Goal: Check status: Verify the current state of an ongoing process or item

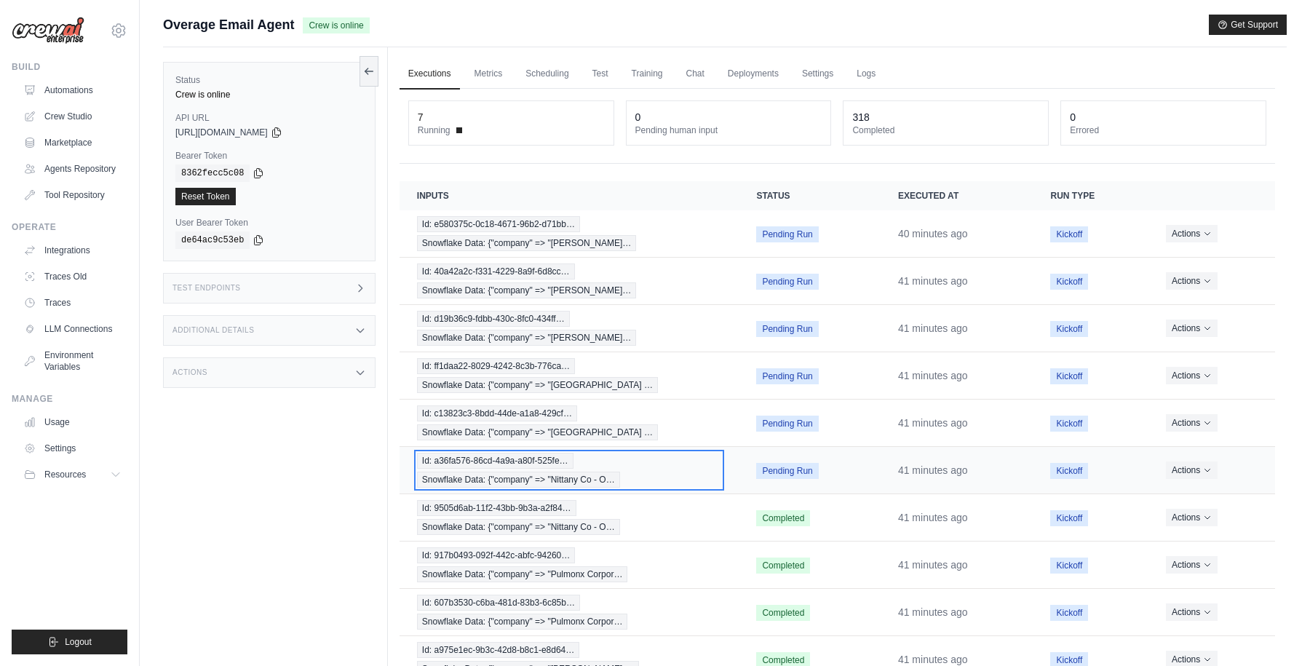
click at [604, 460] on div "Id: a36fa576-86cd-4a9a-a80f-525fe… Snowflake Data: {"company" => "Nittany Co - …" at bounding box center [569, 470] width 305 height 35
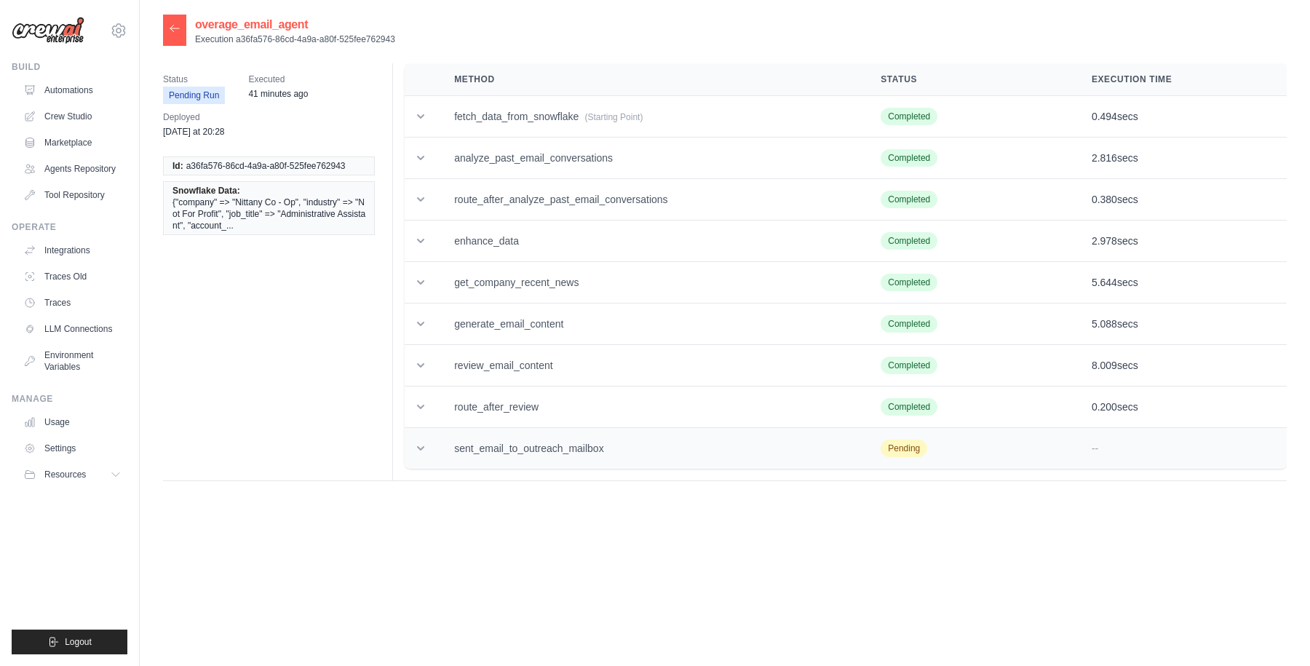
click at [422, 448] on icon at bounding box center [420, 448] width 7 height 4
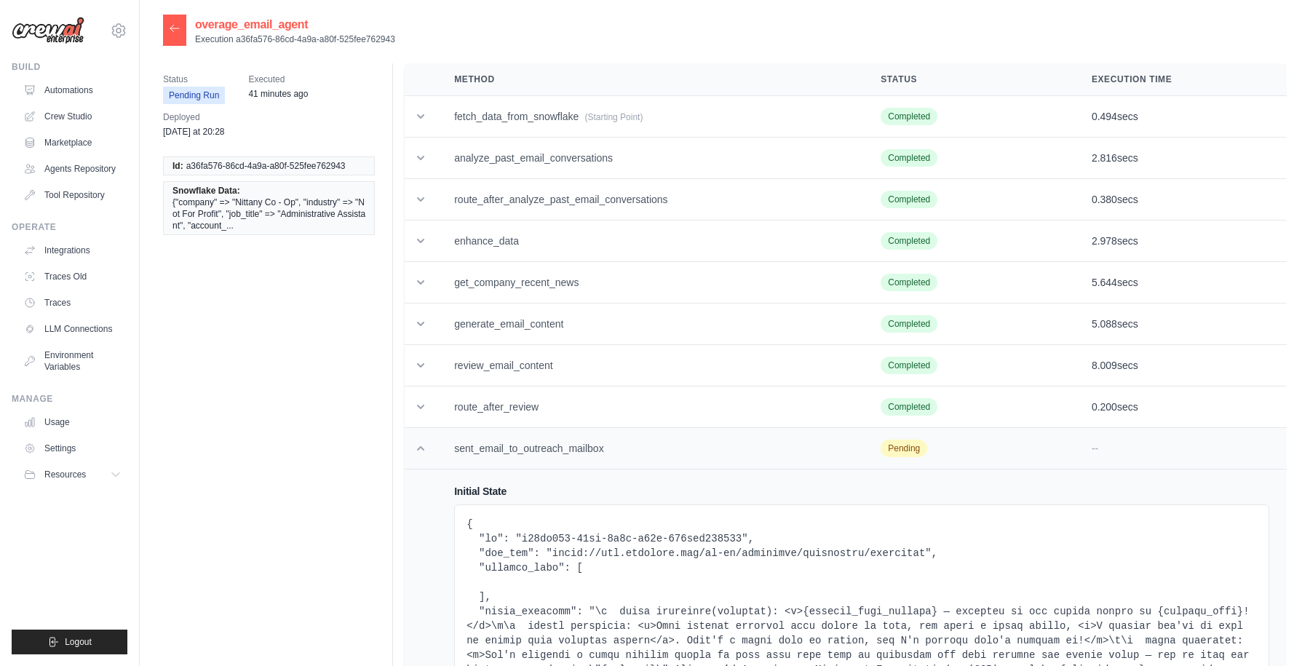
click at [422, 448] on icon at bounding box center [420, 448] width 7 height 4
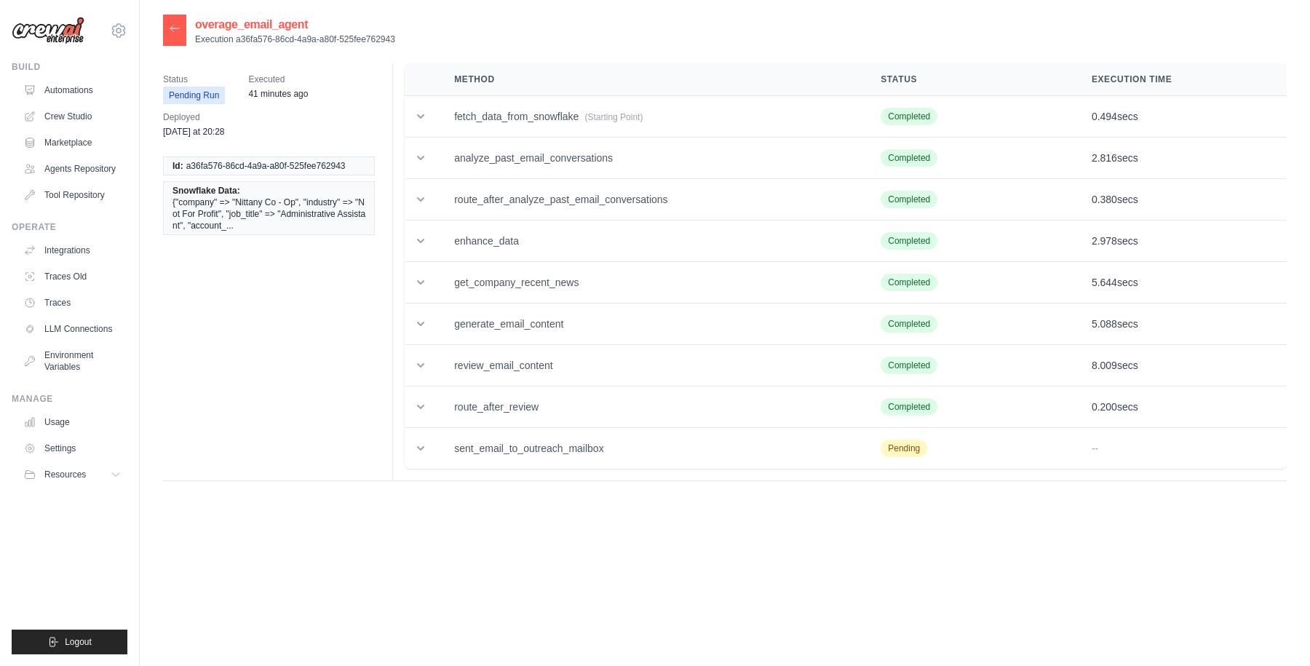
click at [181, 27] on div at bounding box center [174, 30] width 23 height 31
click at [170, 31] on icon at bounding box center [175, 29] width 12 height 12
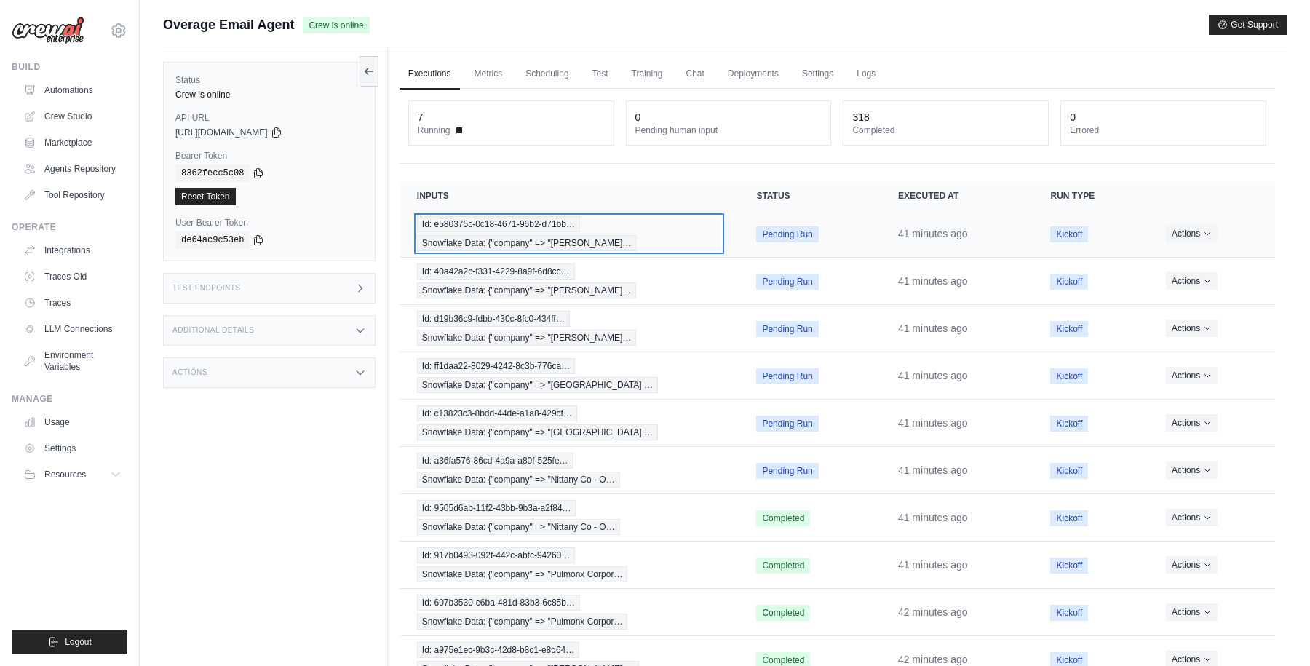
click at [667, 225] on div "Id: e580375c-0c18-4671-96b2-d71bb… Snowflake Data: {"company" => "Marshall Redd…" at bounding box center [569, 233] width 305 height 35
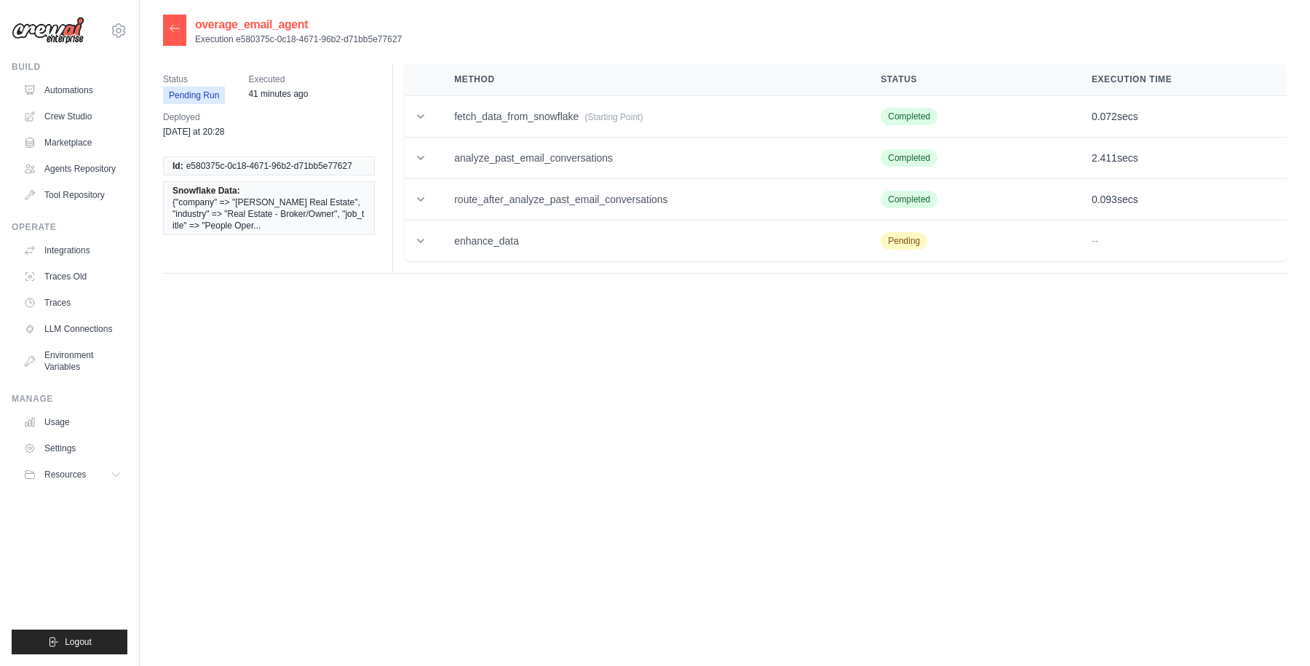
click at [175, 28] on icon at bounding box center [174, 28] width 9 height 7
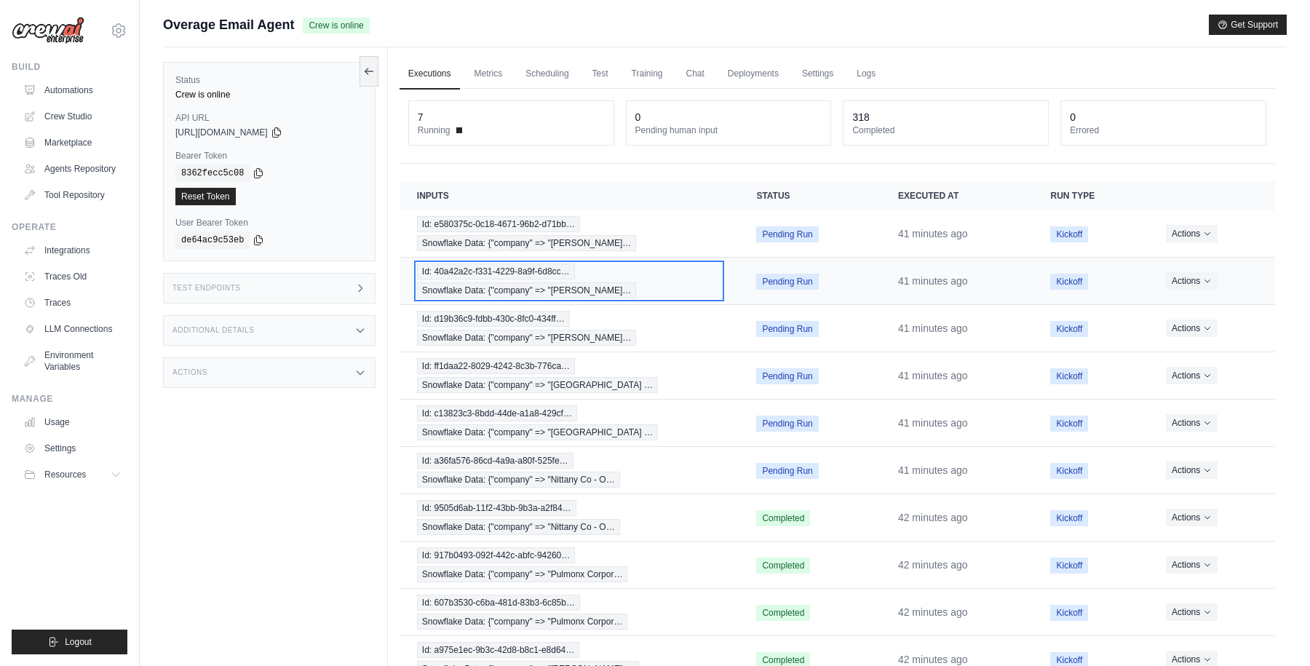
click at [669, 286] on div "Id: 40a42a2c-f331-4229-8a9f-6d8cc… Snowflake Data: {"company" => "Marshall Redd…" at bounding box center [569, 280] width 305 height 35
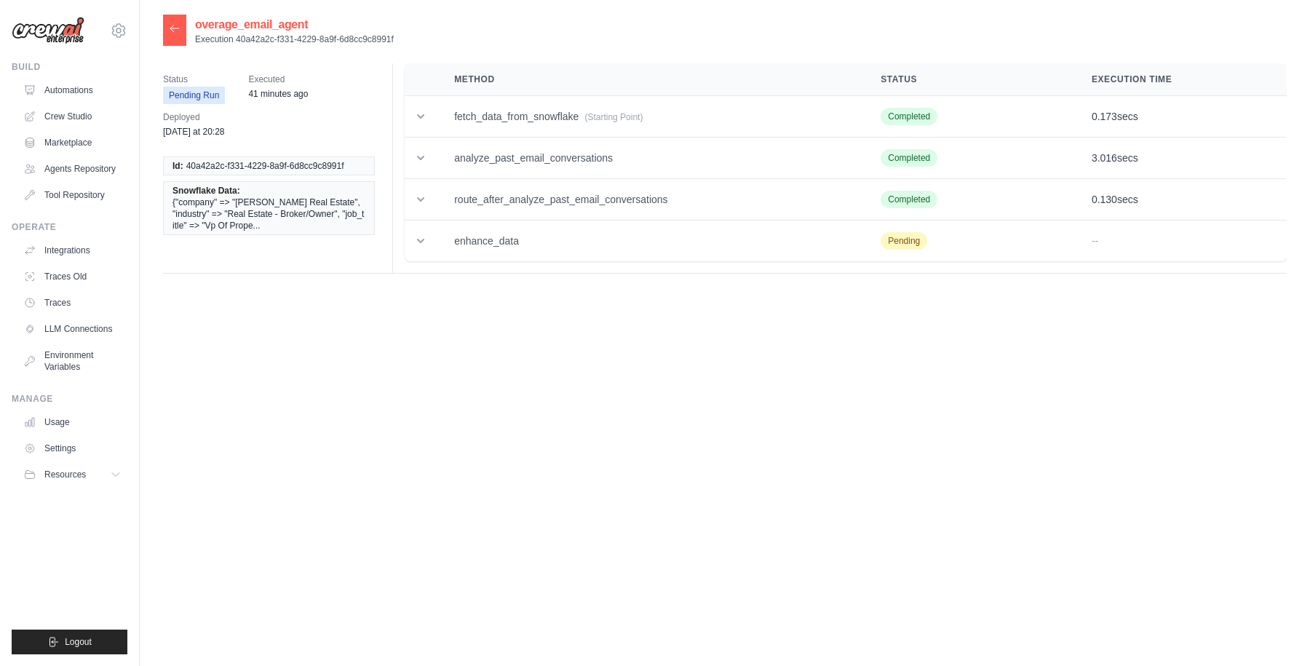
click at [167, 29] on div at bounding box center [174, 30] width 23 height 31
click at [172, 25] on icon at bounding box center [175, 29] width 12 height 12
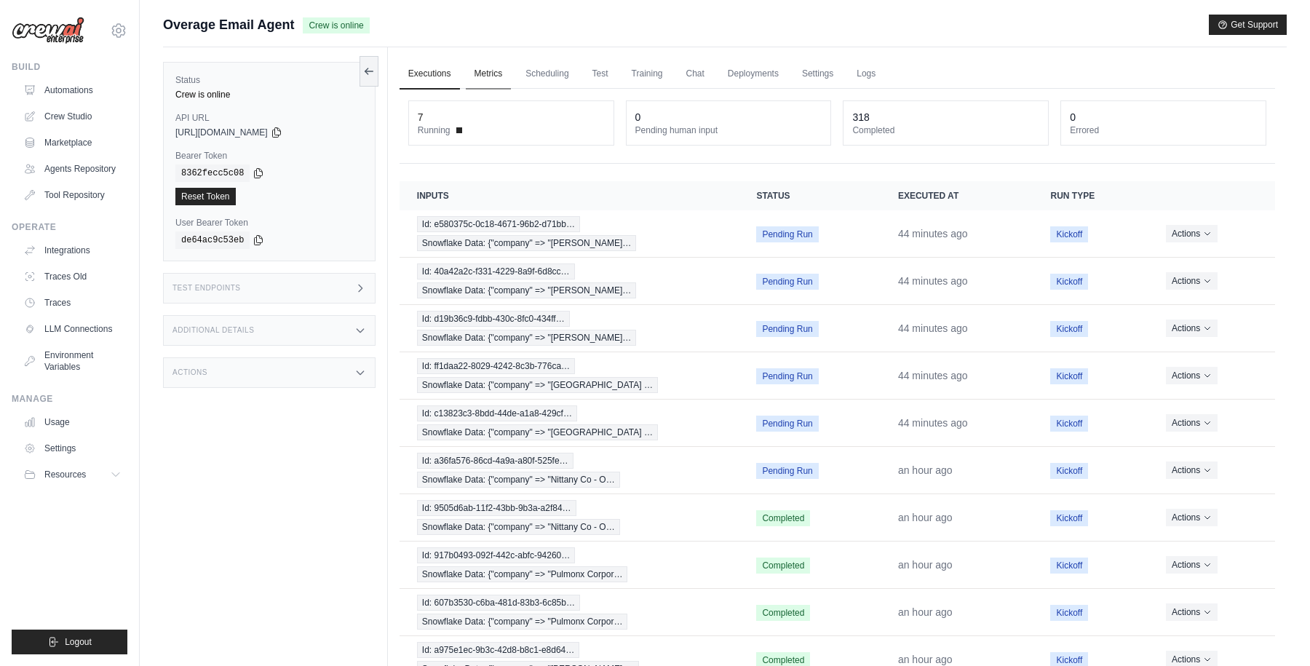
click at [485, 79] on link "Metrics" at bounding box center [489, 74] width 46 height 31
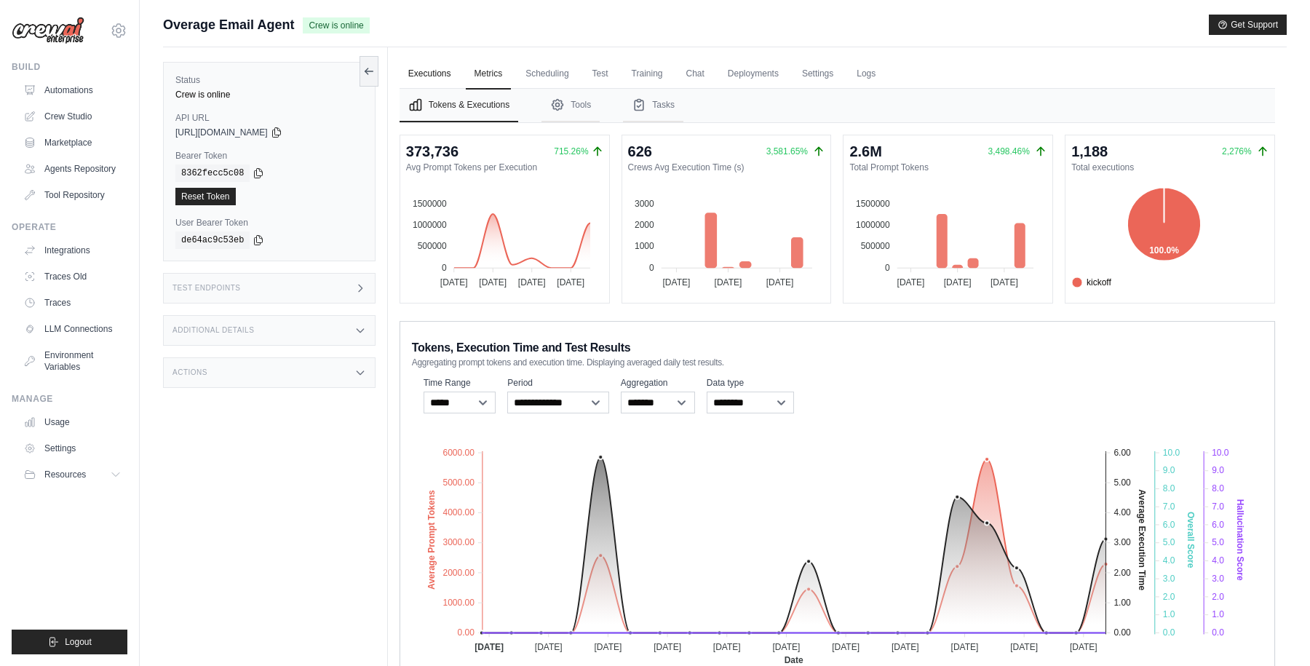
click at [421, 75] on link "Executions" at bounding box center [430, 74] width 60 height 31
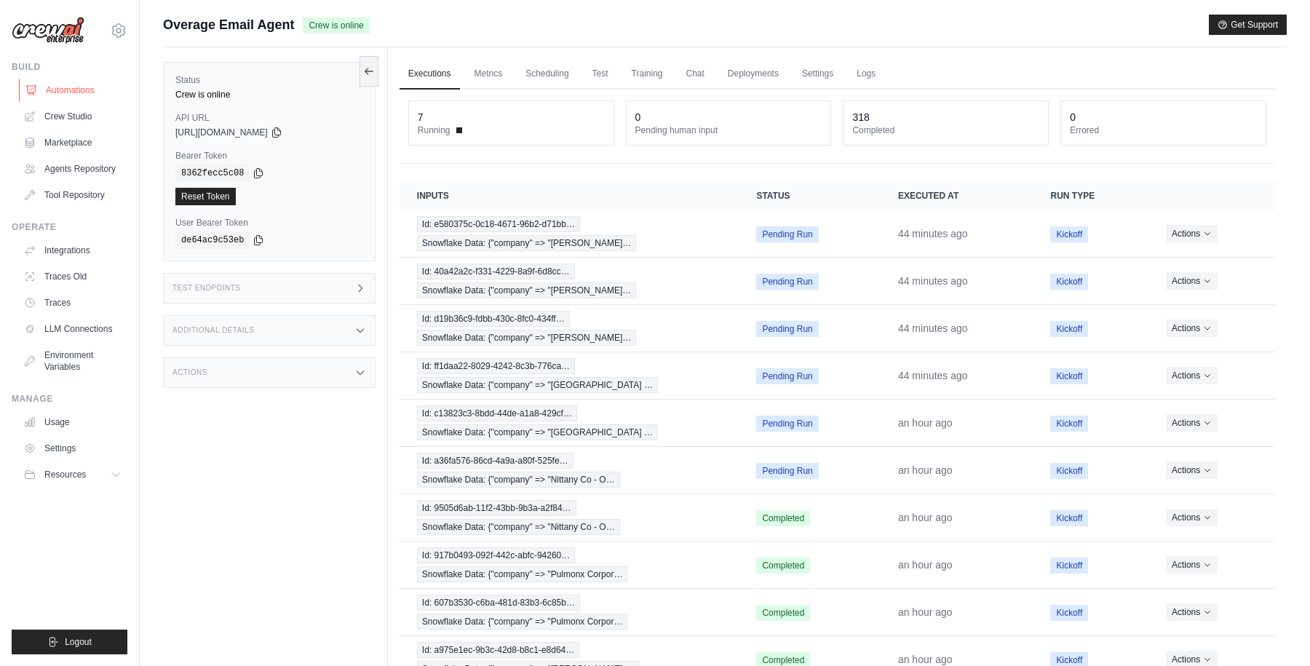
click at [70, 90] on link "Automations" at bounding box center [74, 90] width 110 height 23
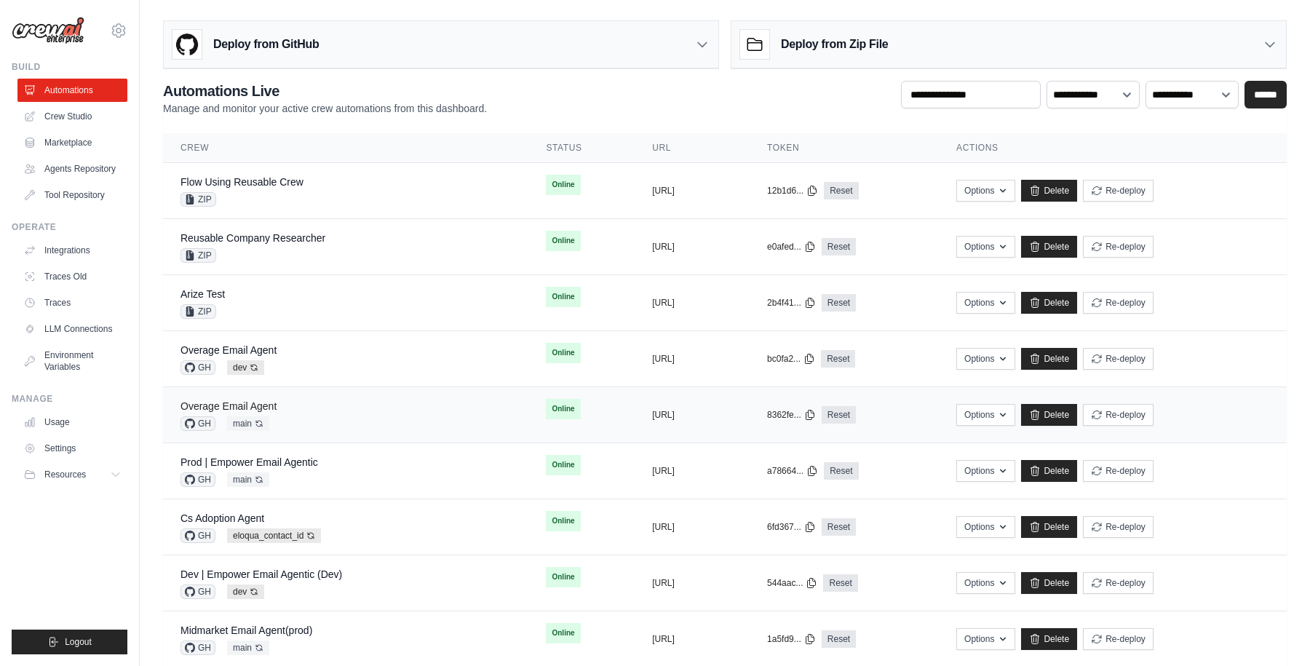
click at [247, 405] on link "Overage Email Agent" at bounding box center [229, 406] width 96 height 12
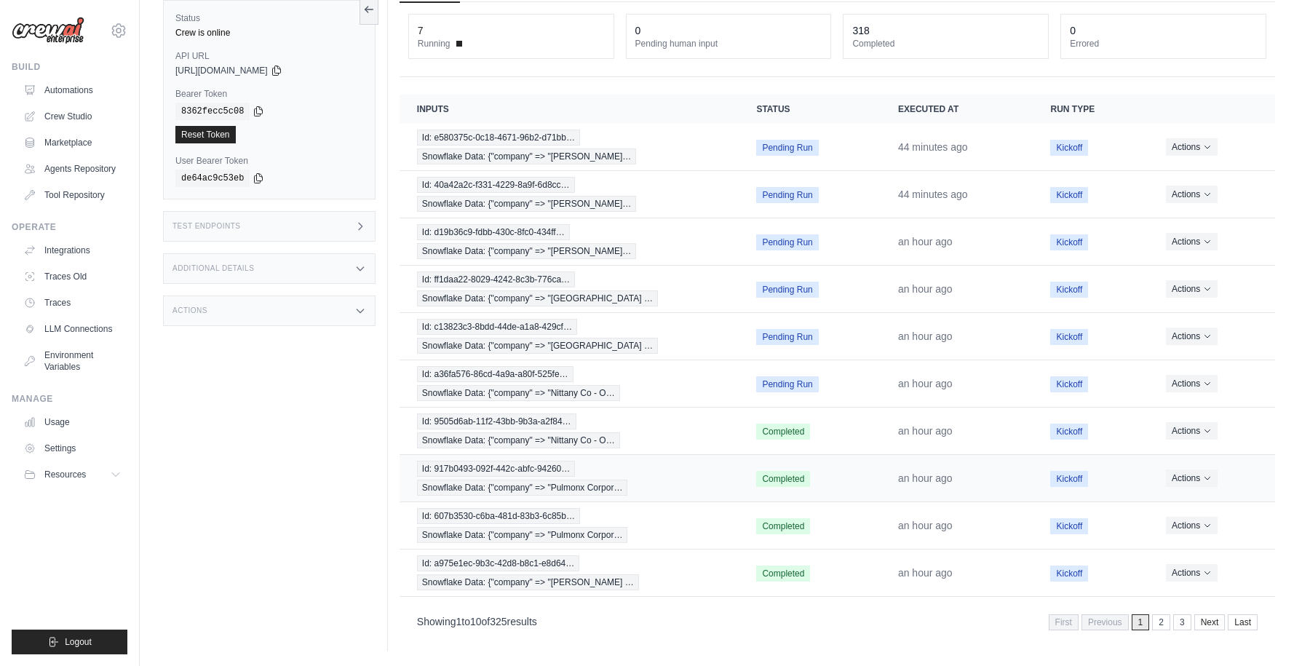
scroll to position [74, 0]
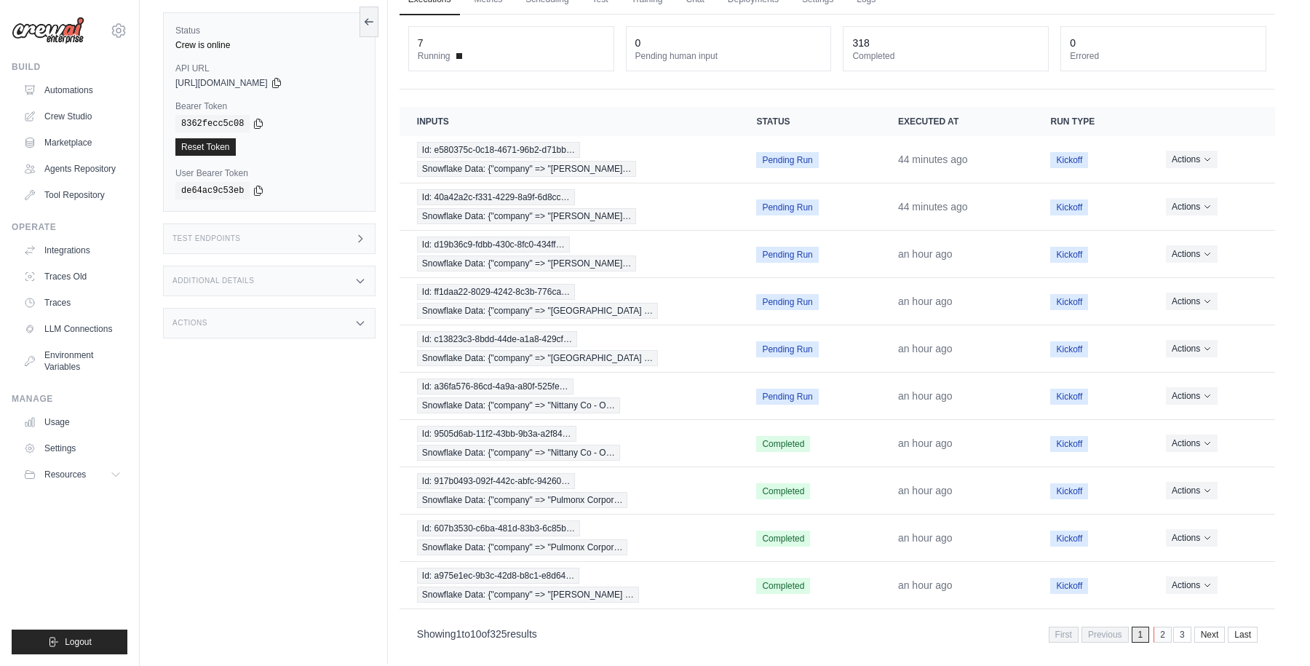
click at [1161, 635] on link "2" at bounding box center [1163, 635] width 18 height 16
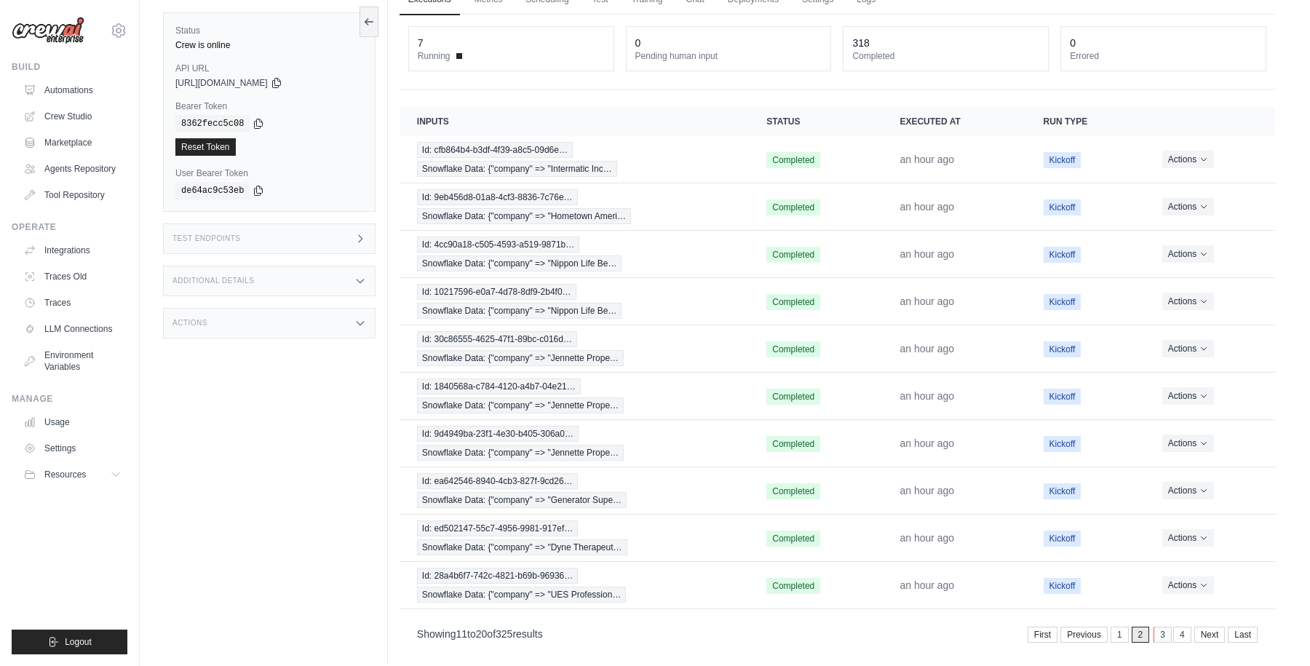
click at [1157, 632] on link "3" at bounding box center [1163, 635] width 18 height 16
click at [1162, 636] on link "4" at bounding box center [1163, 635] width 18 height 16
click at [1160, 632] on link "5" at bounding box center [1163, 635] width 18 height 16
click at [1161, 632] on link "6" at bounding box center [1163, 635] width 18 height 16
click at [1020, 635] on link "First" at bounding box center [1023, 635] width 30 height 16
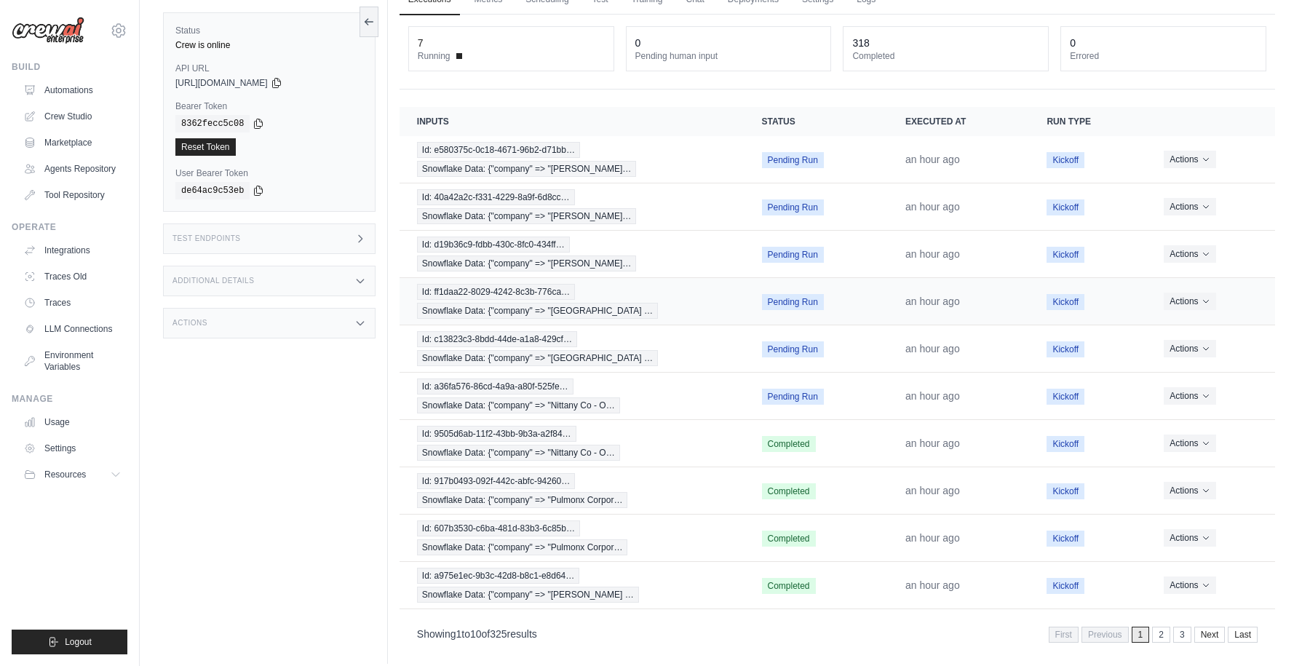
scroll to position [0, 0]
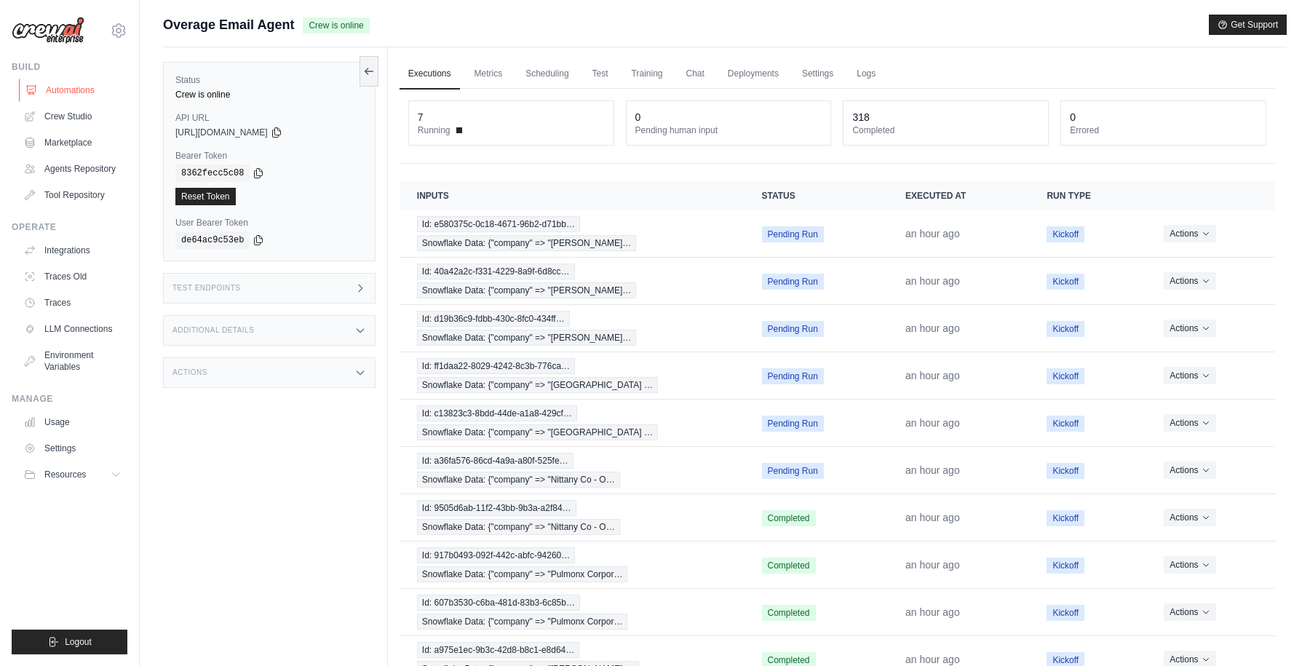
click at [67, 90] on link "Automations" at bounding box center [74, 90] width 110 height 23
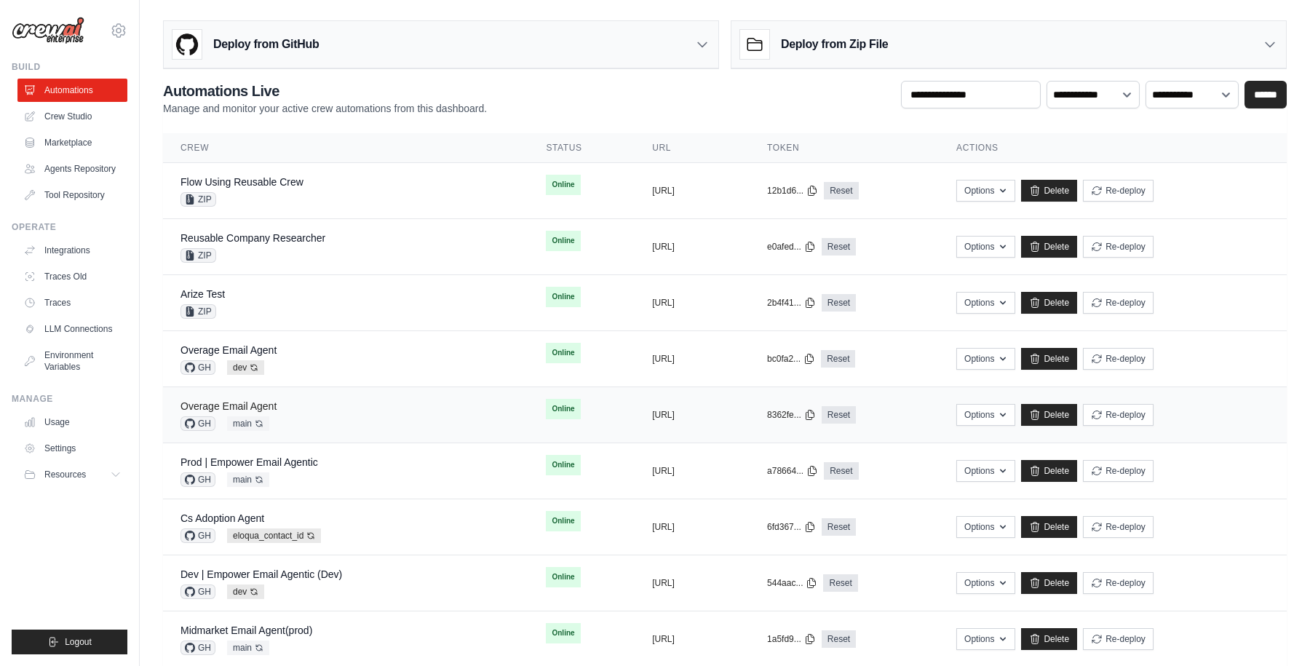
click at [255, 402] on link "Overage Email Agent" at bounding box center [229, 406] width 96 height 12
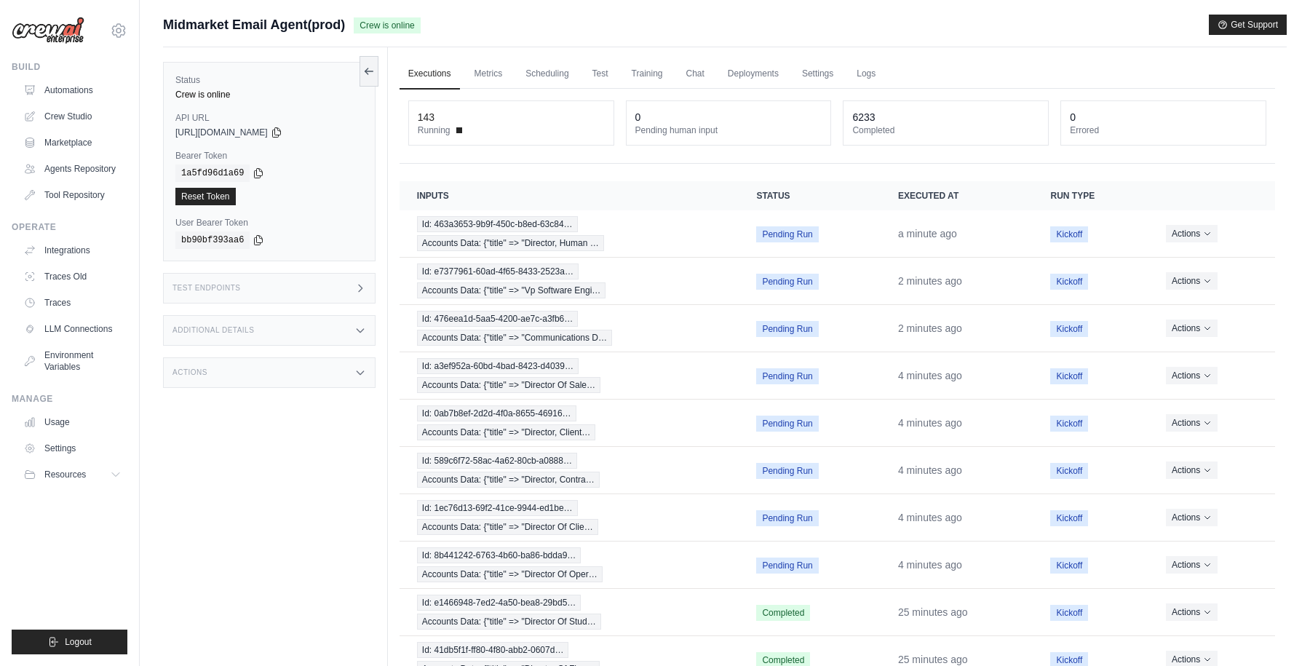
click at [608, 36] on div "Submit a support request Describe your issue or question * Please be specific a…" at bounding box center [725, 31] width 1124 height 33
click at [814, 71] on link "Settings" at bounding box center [817, 74] width 49 height 31
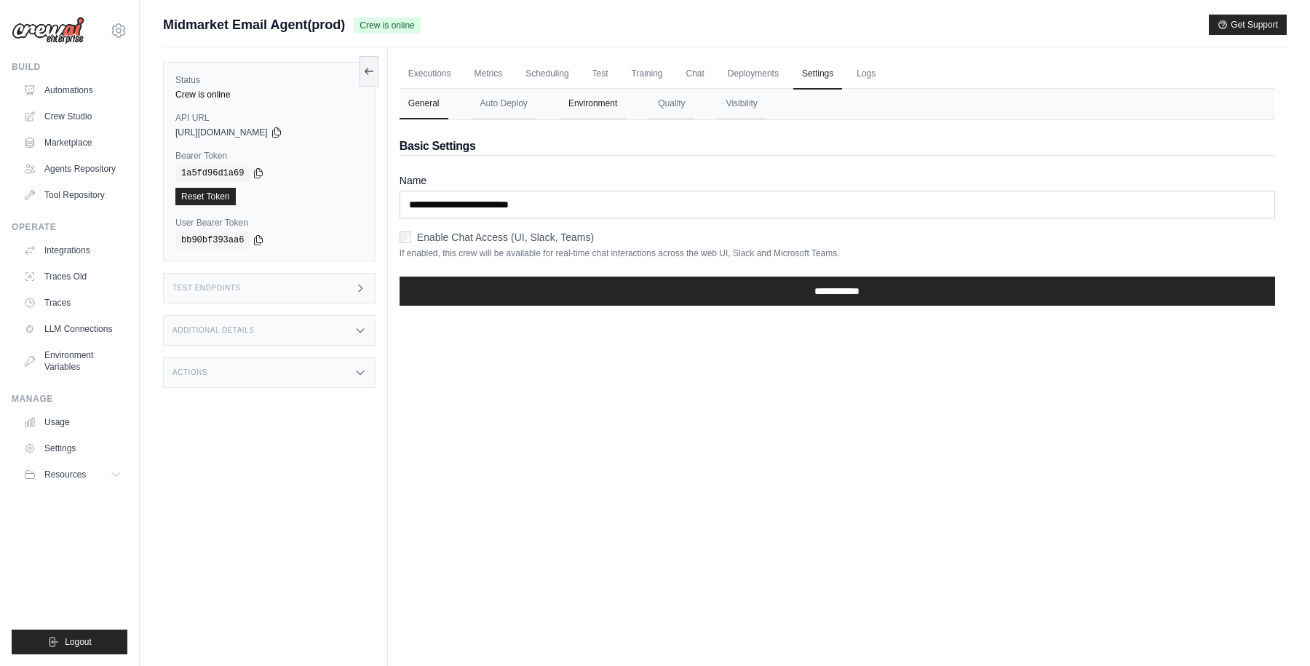
click at [603, 104] on button "Environment" at bounding box center [593, 104] width 66 height 31
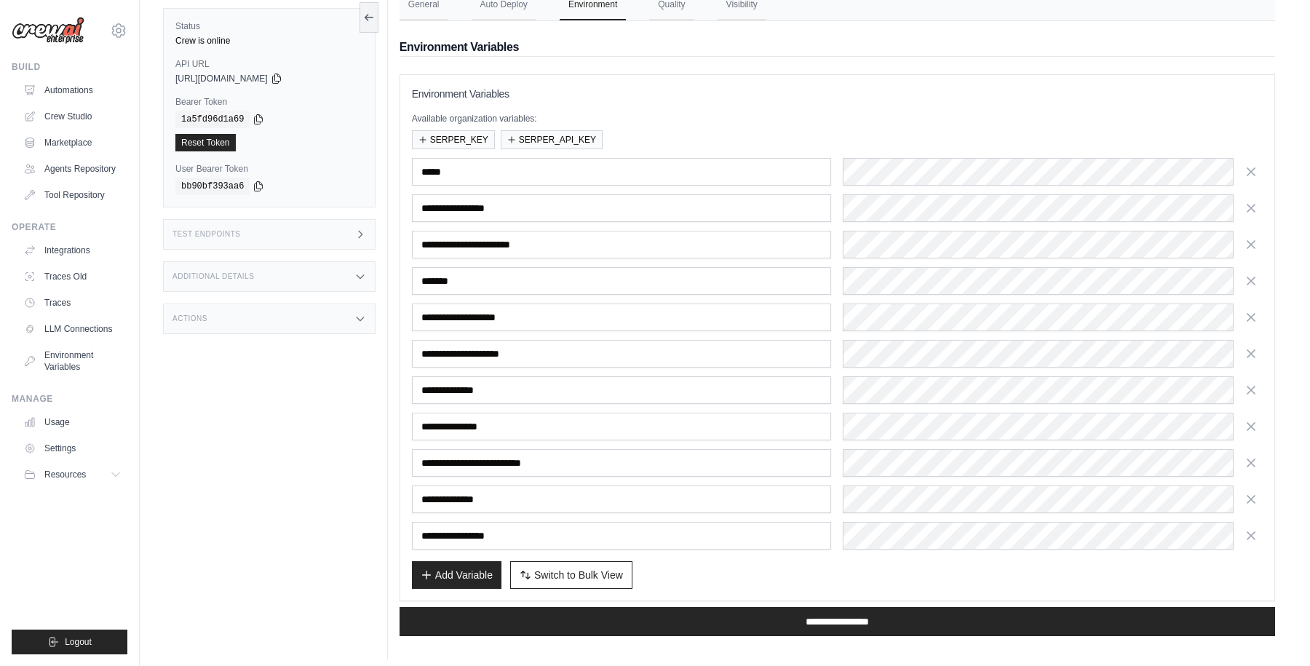
scroll to position [107, 0]
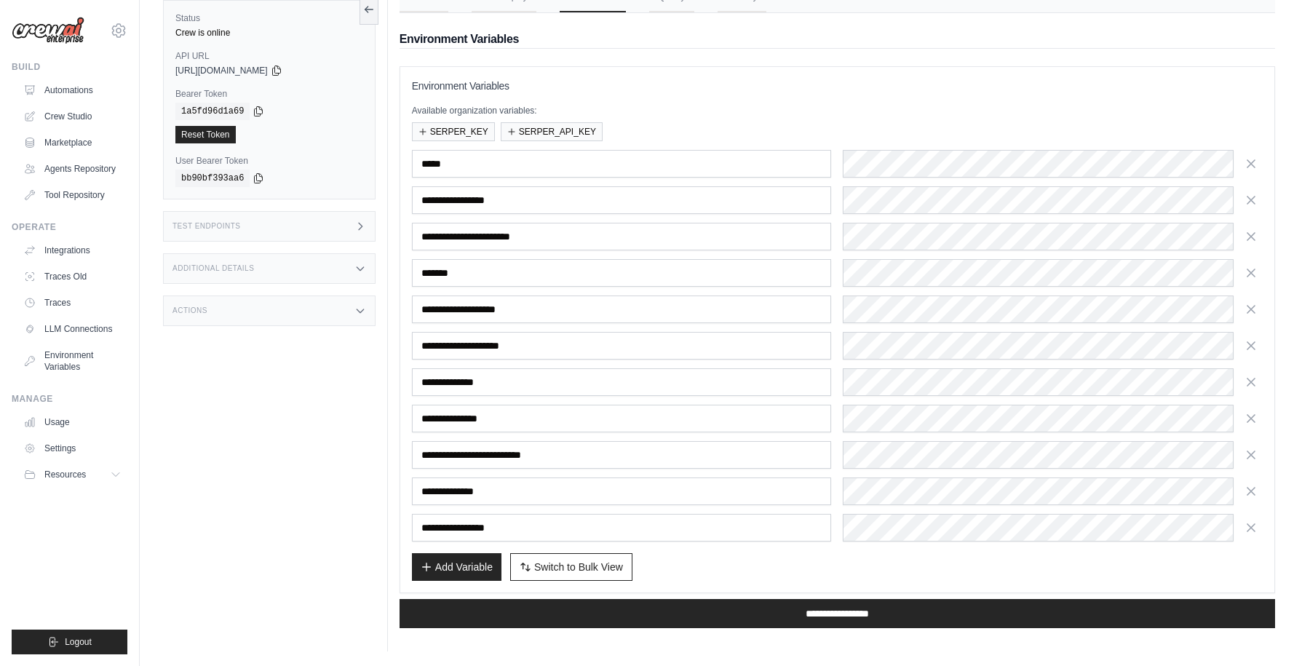
click at [255, 461] on div "Status Crew is online API URL copied https://midmarket-email-agent-0bcea3b1-b64…" at bounding box center [275, 318] width 225 height 666
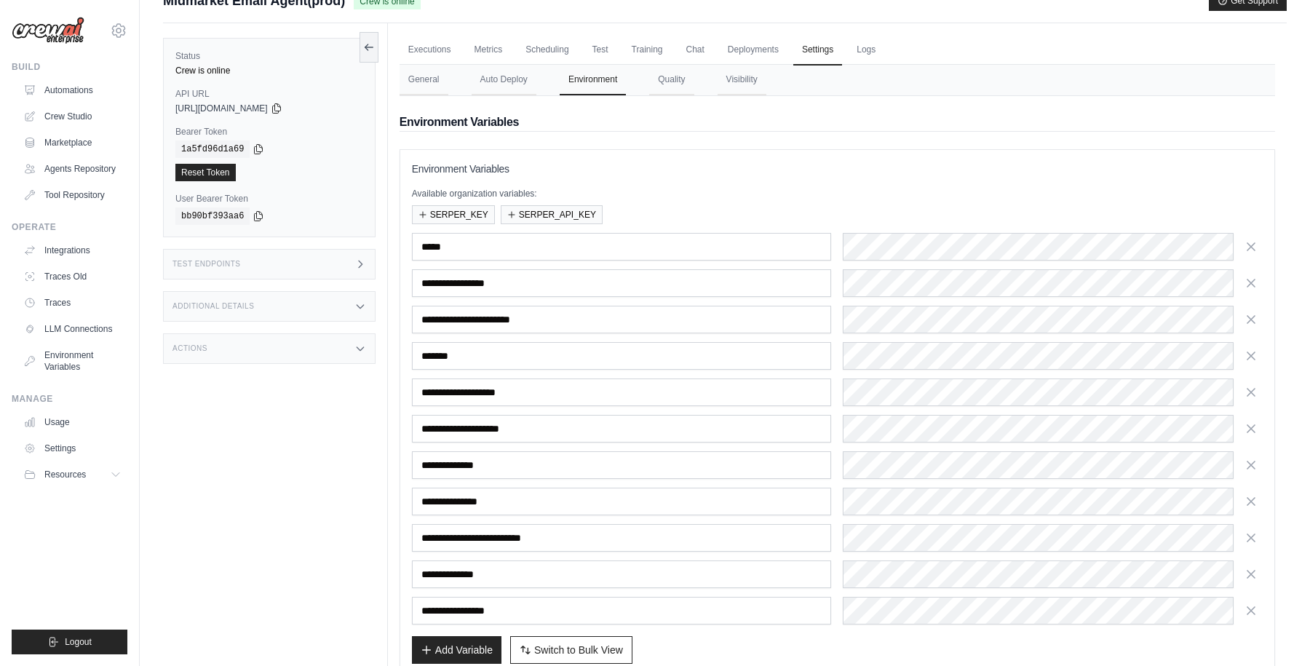
scroll to position [0, 0]
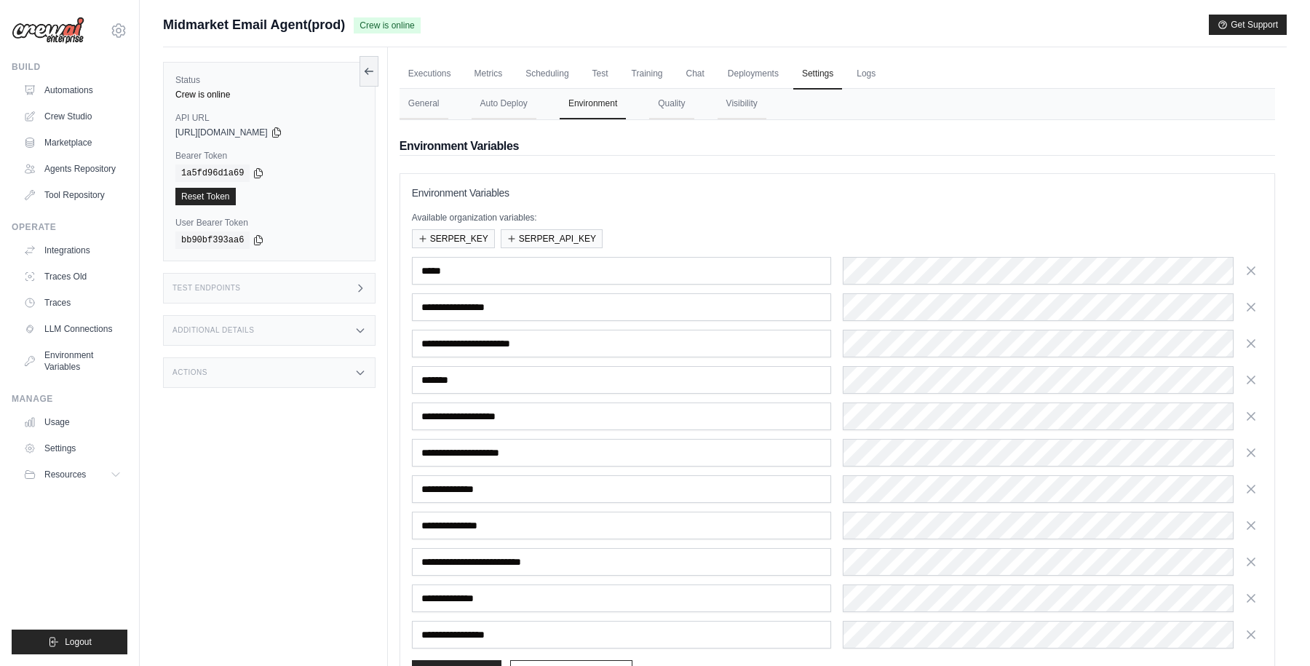
click at [721, 161] on div "**********" at bounding box center [838, 433] width 876 height 627
click at [432, 72] on link "Executions" at bounding box center [430, 74] width 60 height 31
